Goal: Information Seeking & Learning: Learn about a topic

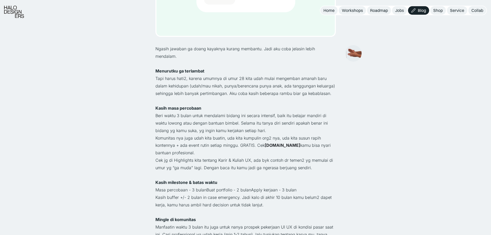
scroll to position [172, 0]
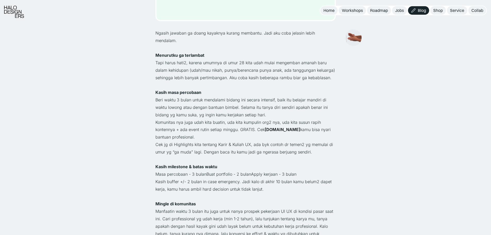
click at [203, 97] on p "Beri waktu 3 bulan untuk mendalami bidang ini secara intensif, baik itu belajar…" at bounding box center [245, 107] width 180 height 22
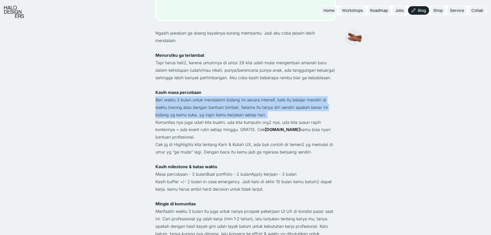
click at [203, 97] on p "Beri waktu 3 bulan untuk mendalami bidang ini secara intensif, baik itu belajar…" at bounding box center [245, 107] width 180 height 22
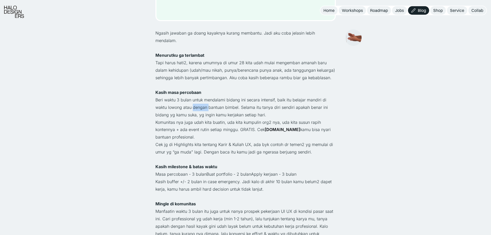
click at [203, 97] on p "Beri waktu 3 bulan untuk mendalami bidang ini secara intensif, baik itu belajar…" at bounding box center [245, 107] width 180 height 22
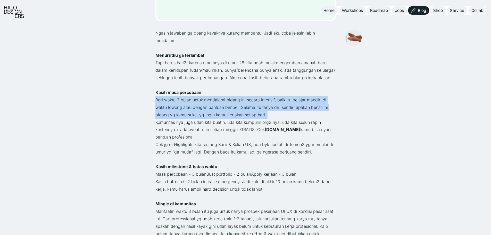
click at [203, 97] on p "Beri waktu 3 bulan untuk mendalami bidang ini secara intensif, baik itu belajar…" at bounding box center [245, 107] width 180 height 22
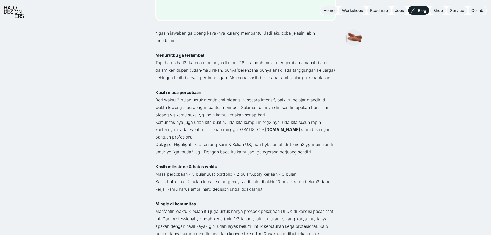
click at [203, 120] on p "Komunitas nya juga udah kita buatin, uda kita kumpulin org2 nya, uda kita susun…" at bounding box center [245, 130] width 180 height 22
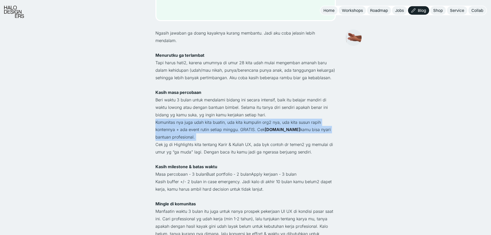
click at [203, 120] on p "Komunitas nya juga udah kita buatin, uda kita kumpulin org2 nya, uda kita susun…" at bounding box center [245, 130] width 180 height 22
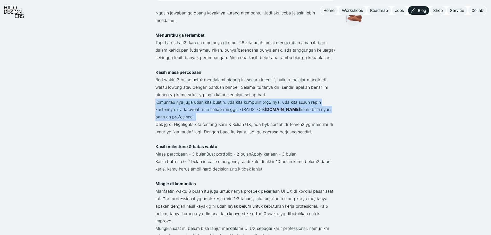
scroll to position [207, 0]
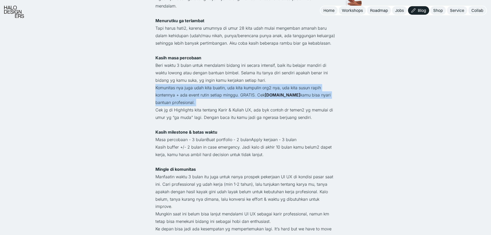
click at [240, 98] on p "Komunitas nya juga udah kita buatin, uda kita kumpulin org2 nya, uda kita susun…" at bounding box center [245, 95] width 180 height 22
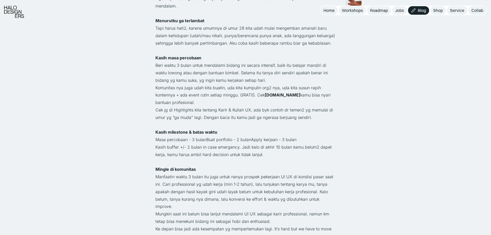
click at [240, 98] on p "Komunitas nya juga udah kita buatin, uda kita kumpulin org2 nya, uda kita susun…" at bounding box center [245, 95] width 180 height 22
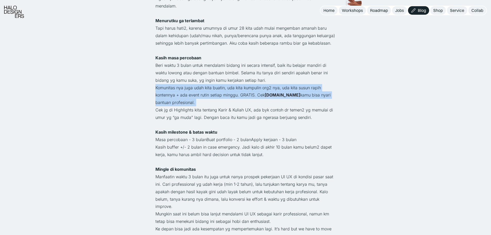
click at [240, 98] on p "Komunitas nya juga udah kita buatin, uda kita kumpulin org2 nya, uda kita susun…" at bounding box center [245, 95] width 180 height 22
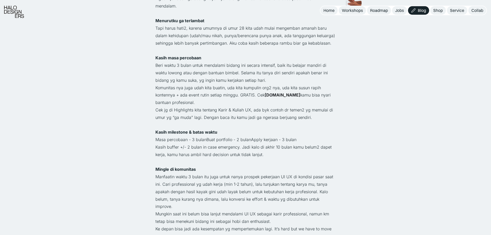
click at [224, 110] on p "Cek jg di Highlights kita tentang Karir & Kuliah UX, ada byk contoh dr temen2 y…" at bounding box center [245, 113] width 180 height 15
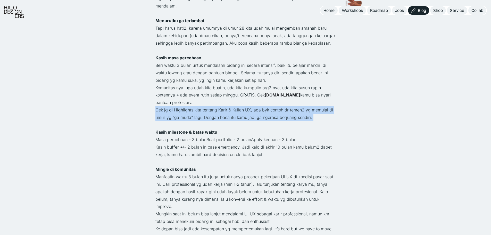
click at [224, 110] on p "Cek jg di Highlights kita tentang Karir & Kuliah UX, ada byk contoh dr temen2 y…" at bounding box center [245, 113] width 180 height 15
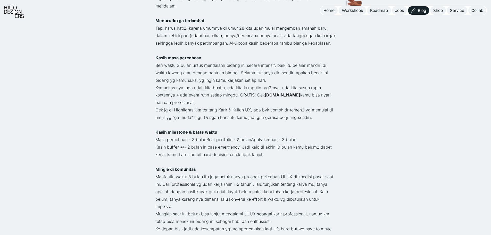
click at [240, 84] on p "Komunitas nya juga udah kita buatin, uda kita kumpulin org2 nya, uda kita susun…" at bounding box center [245, 95] width 180 height 22
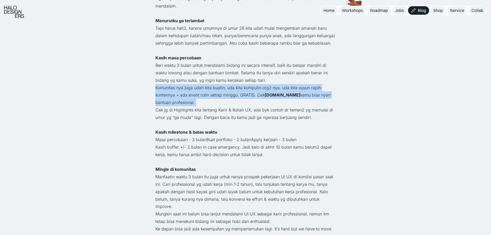
click at [240, 84] on p "Komunitas nya juga udah kita buatin, uda kita kumpulin org2 nya, uda kita susun…" at bounding box center [245, 95] width 180 height 22
click at [261, 89] on p "Komunitas nya juga udah kita buatin, uda kita kumpulin org2 nya, uda kita susun…" at bounding box center [245, 95] width 180 height 22
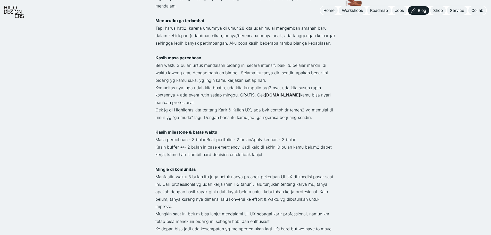
click at [268, 92] on strong "[DOMAIN_NAME]" at bounding box center [283, 94] width 36 height 5
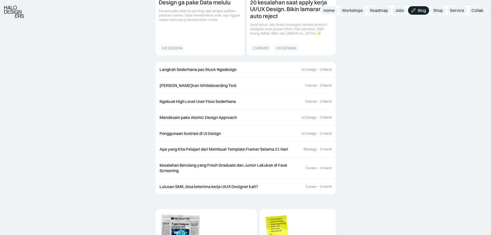
scroll to position [654, 0]
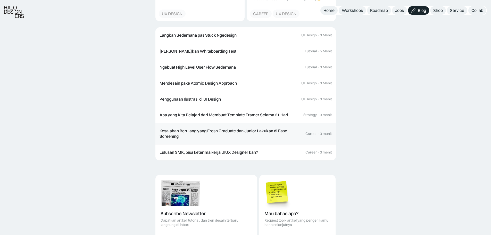
click at [279, 128] on div "Kesalahan Berulang yang Fresh Graduate dan Junior Lakukan di Fase Screening" at bounding box center [230, 133] width 141 height 11
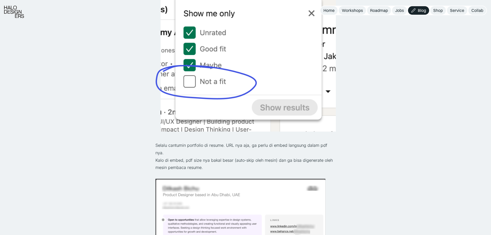
scroll to position [790, 0]
